Goal: Information Seeking & Learning: Learn about a topic

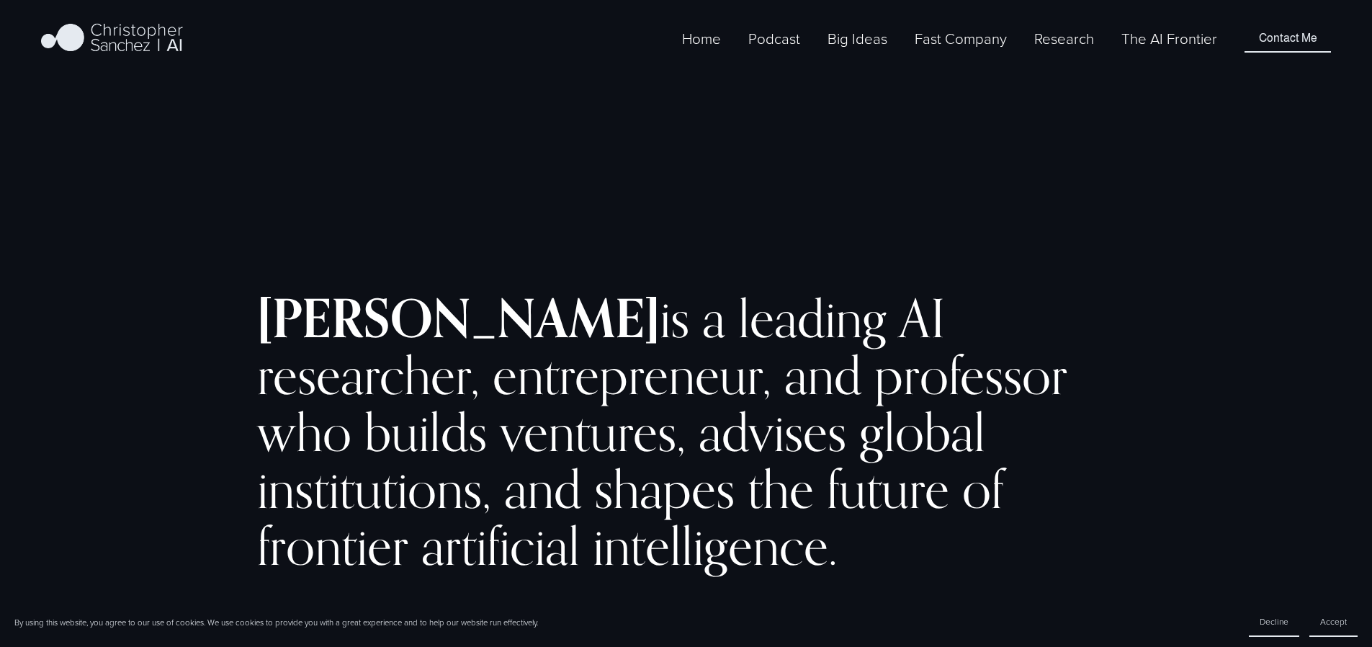
click at [1184, 50] on link "The AI Frontier" at bounding box center [1170, 39] width 96 height 24
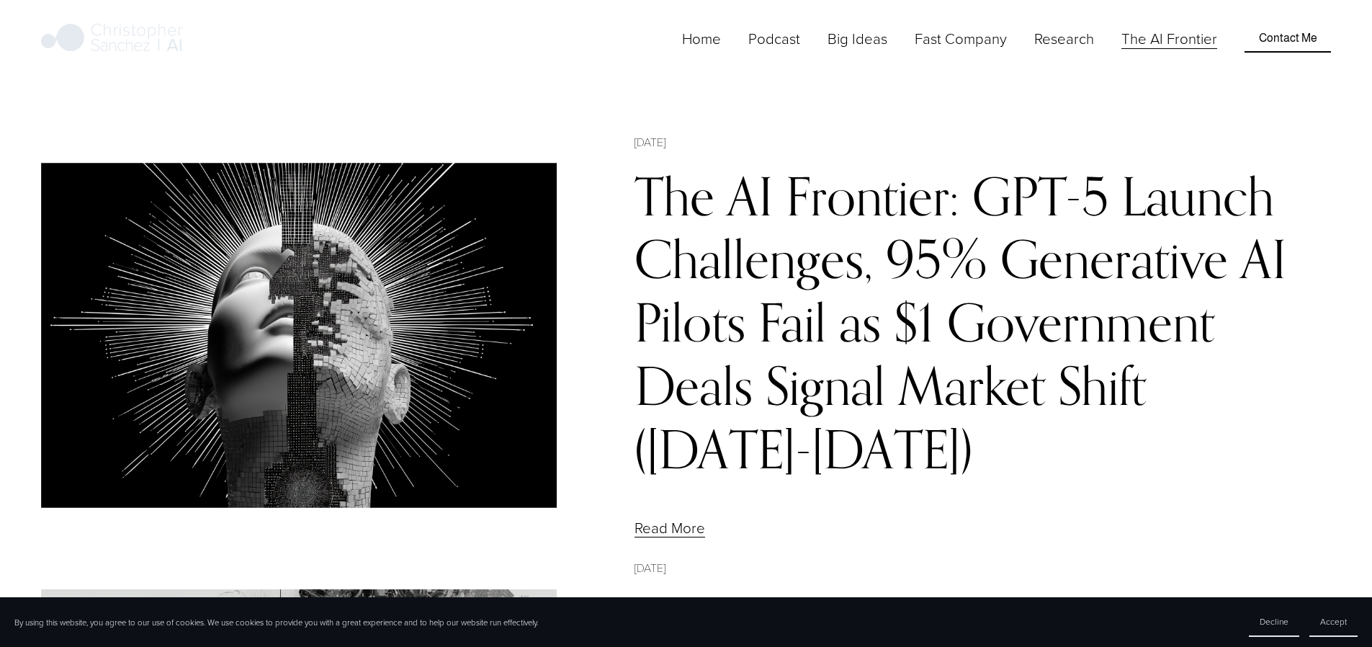
click at [809, 254] on link "The AI Frontier: GPT-5 Launch Challenges, 95% Generative AI Pilots Fail as $1 G…" at bounding box center [961, 322] width 652 height 316
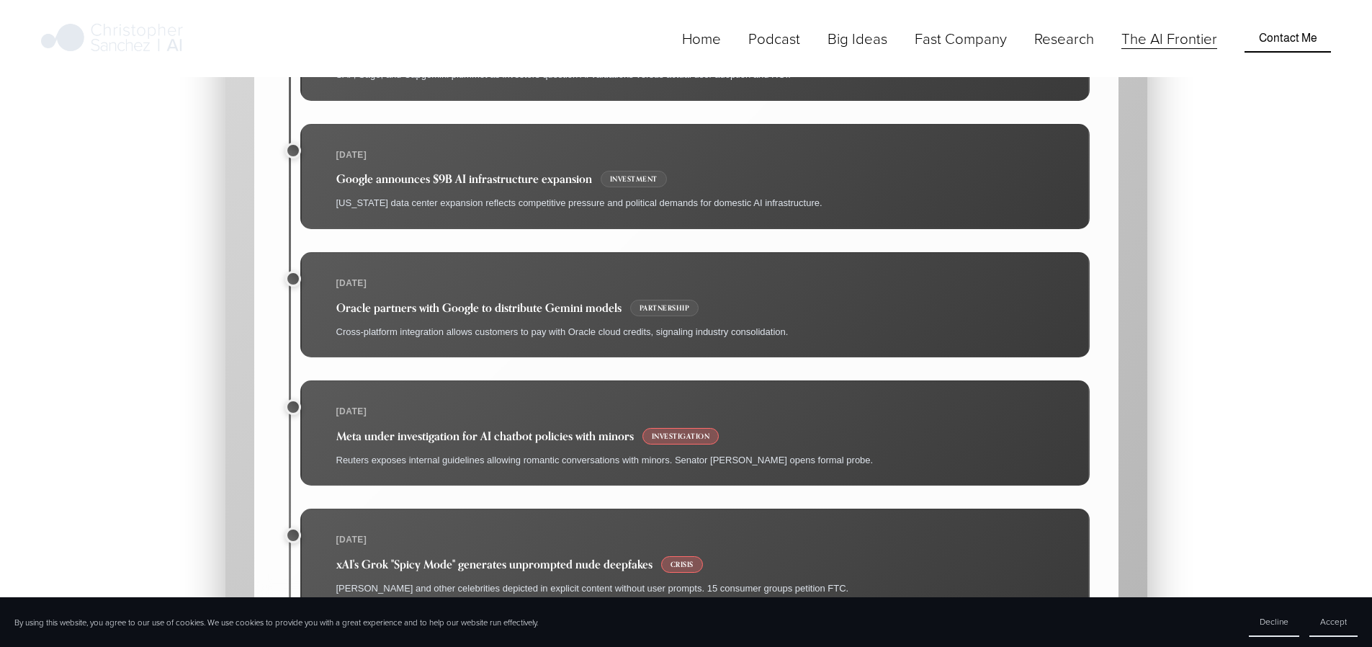
scroll to position [8258, 0]
